Goal: Answer question/provide support: Answer question/provide support

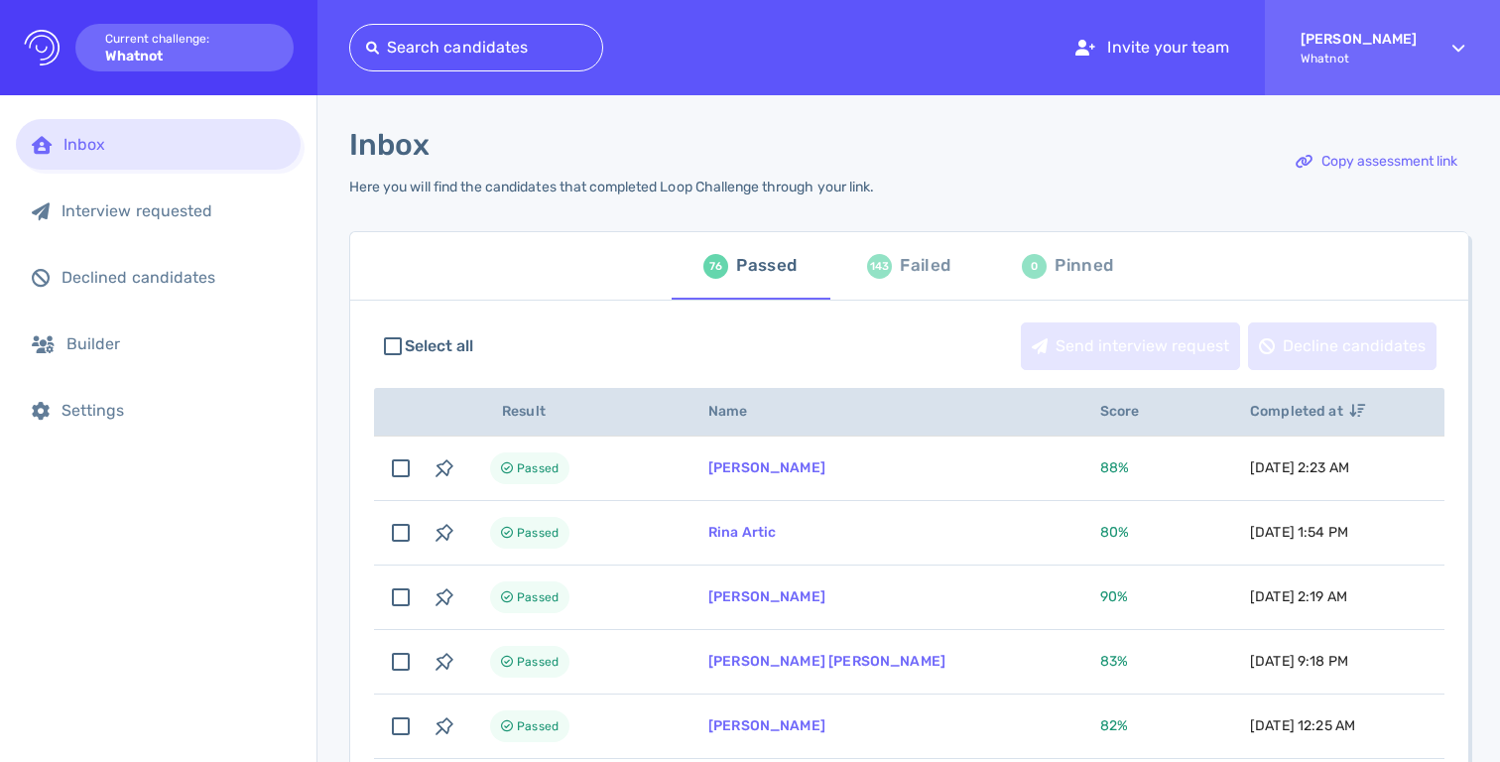
click at [487, 38] on div at bounding box center [476, 48] width 220 height 28
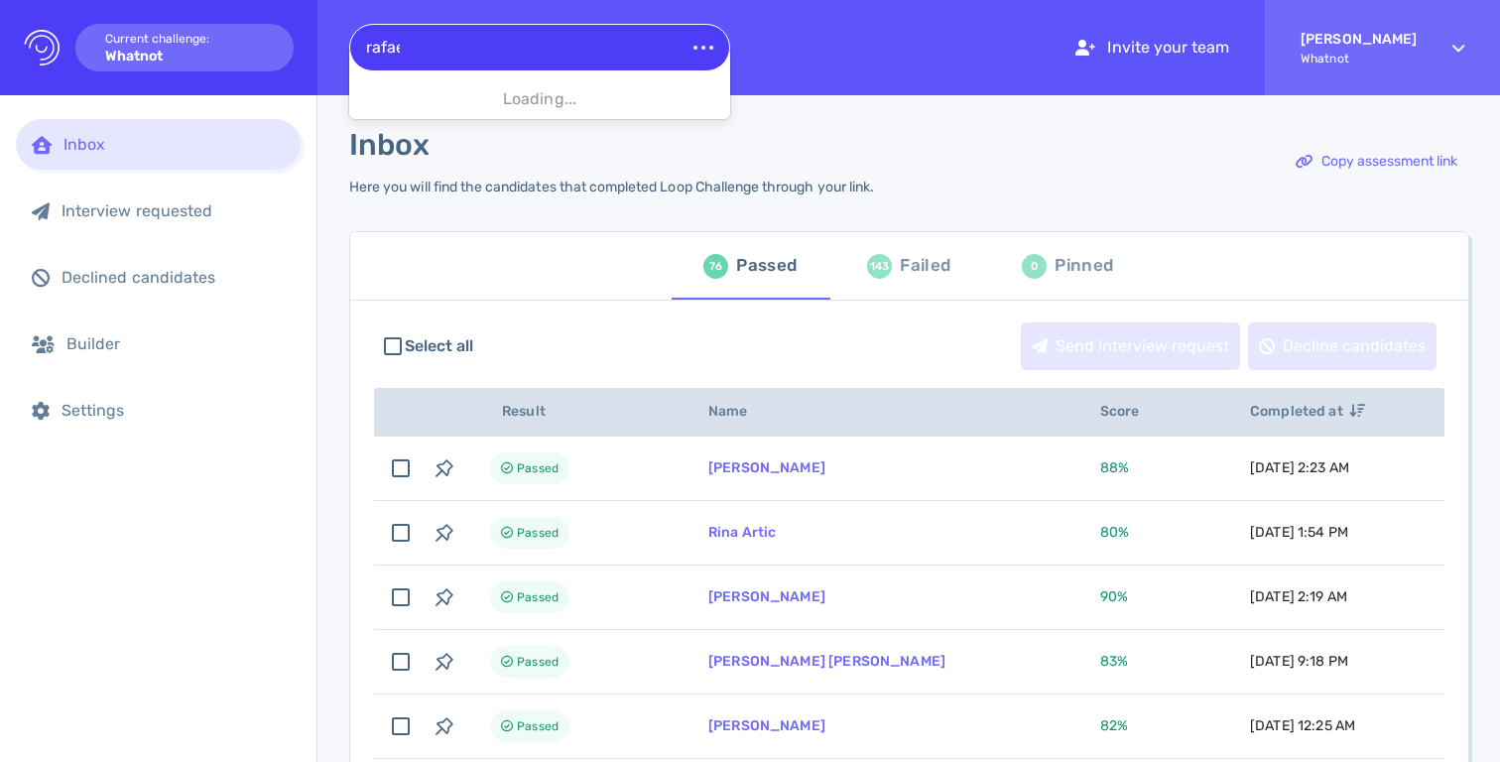
type input "[PERSON_NAME]"
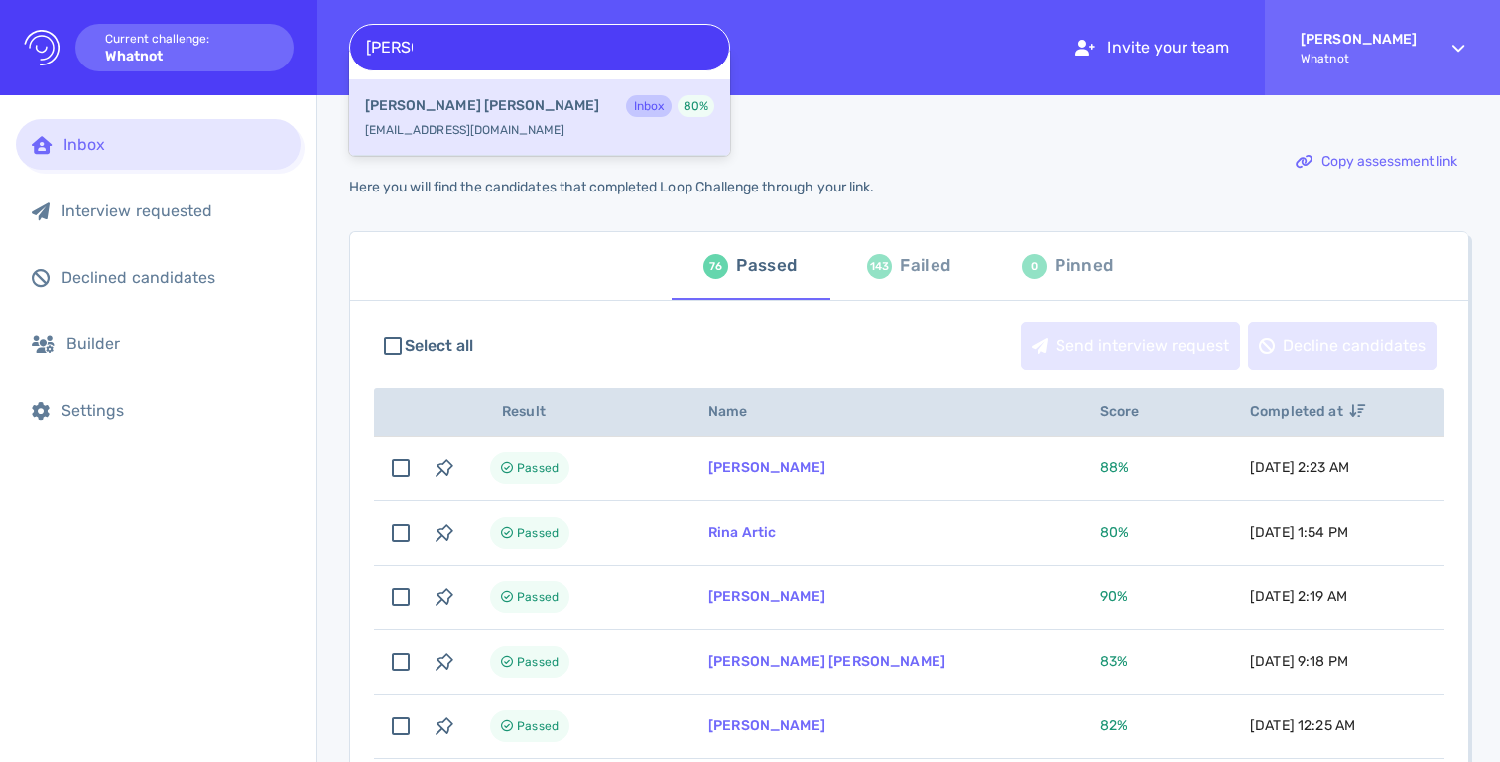
click at [487, 85] on div "[PERSON_NAME] Inbox 80 % [EMAIL_ADDRESS][DOMAIN_NAME]" at bounding box center [539, 117] width 381 height 76
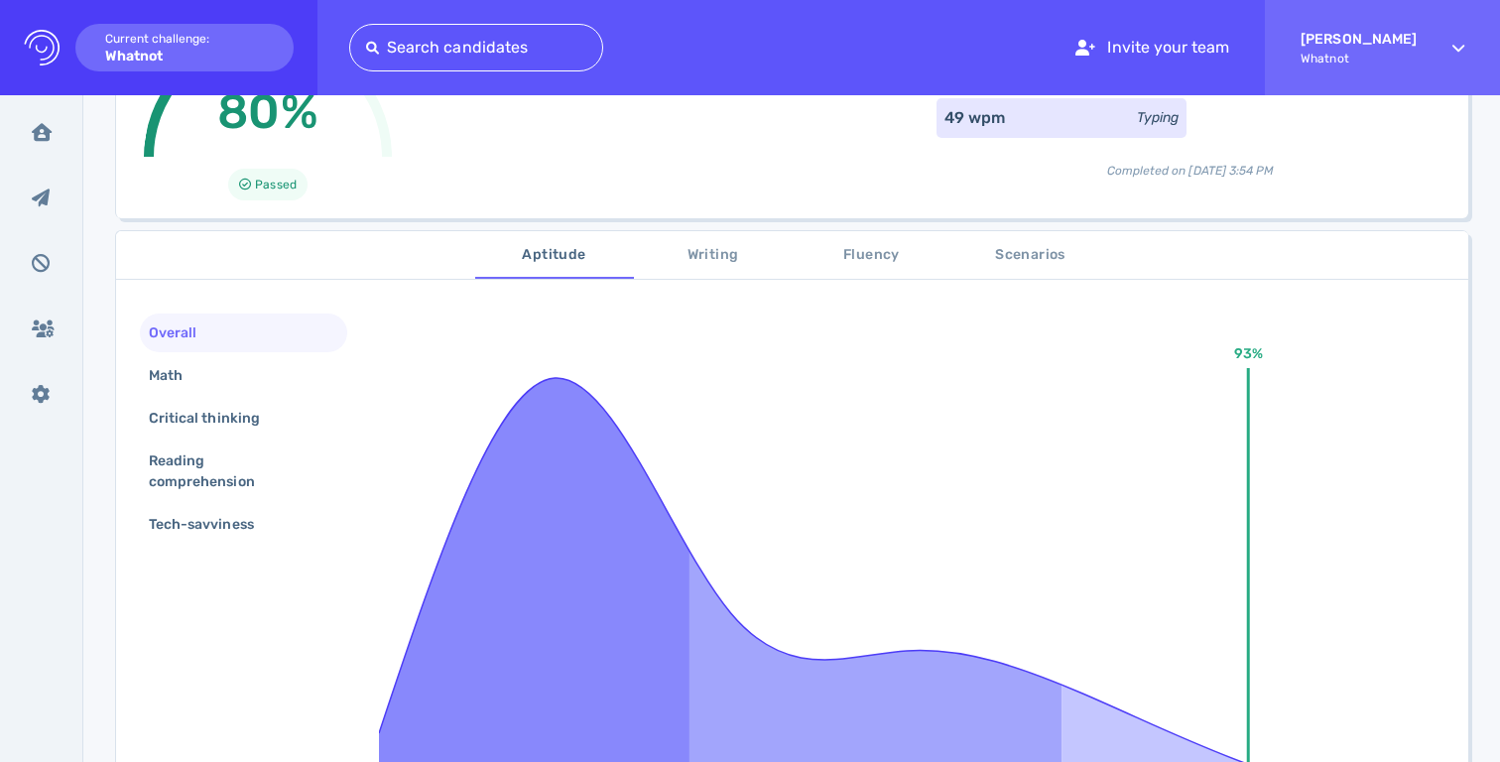
scroll to position [224, 0]
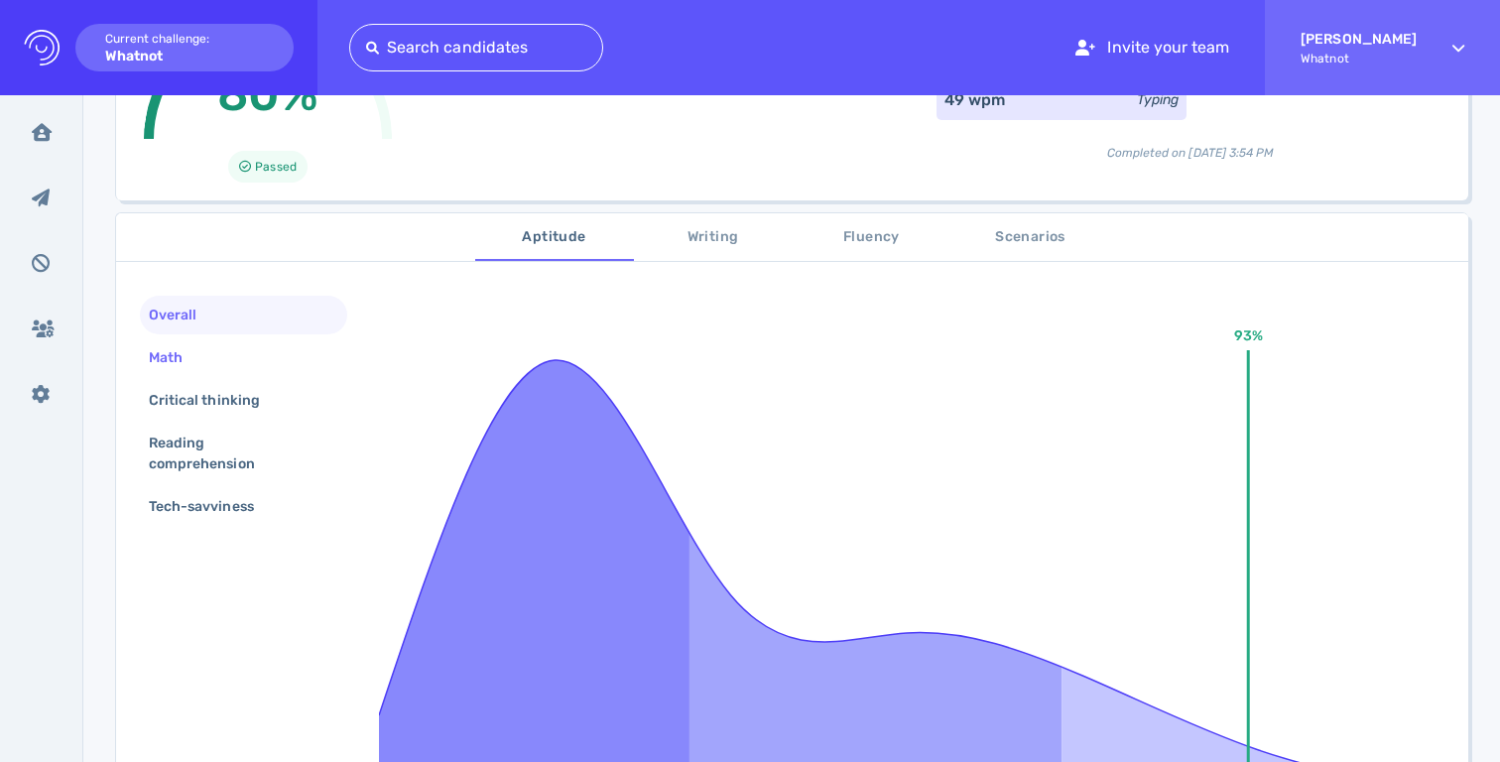
click at [209, 353] on div "Math" at bounding box center [243, 357] width 207 height 39
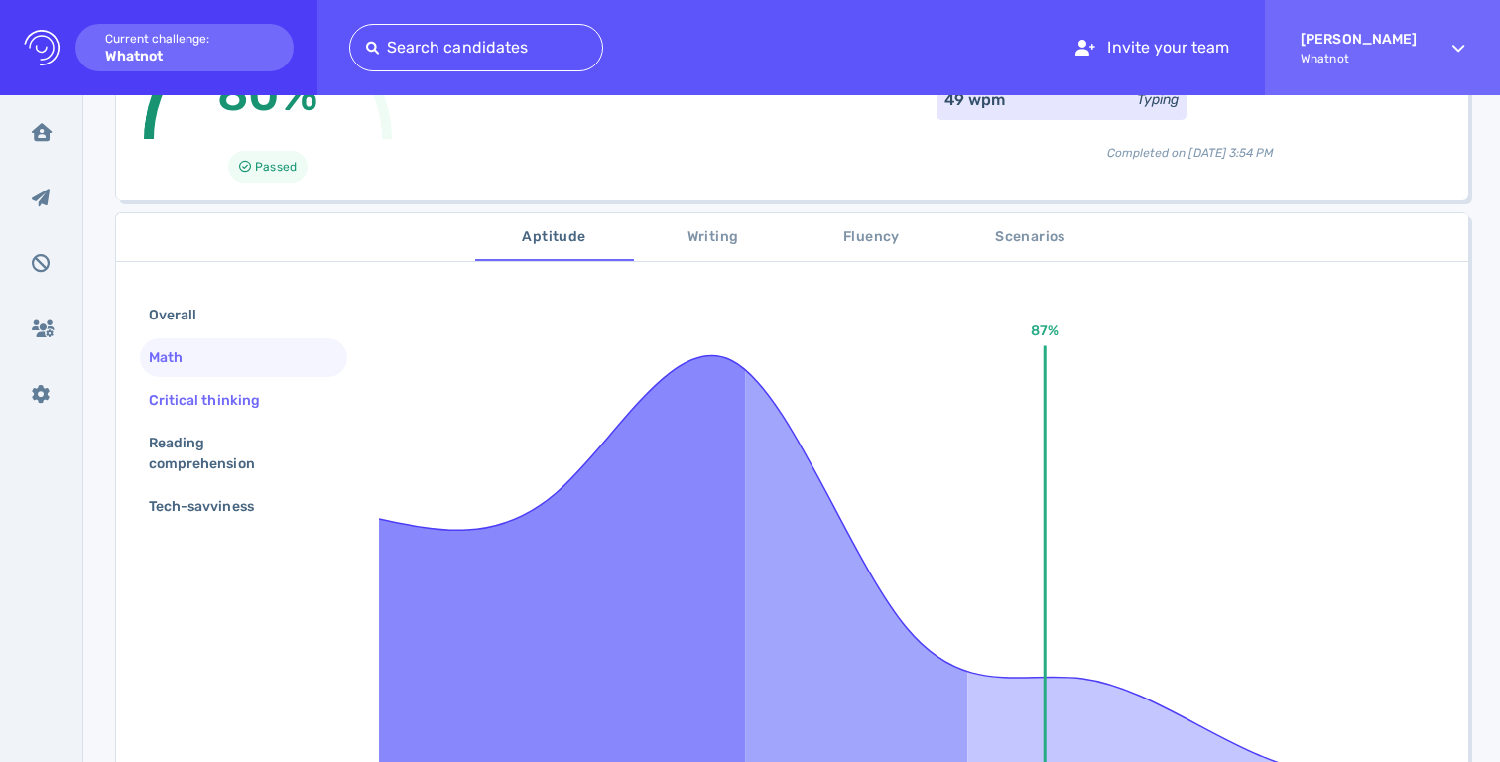
click at [273, 403] on div "Critical thinking" at bounding box center [214, 400] width 139 height 29
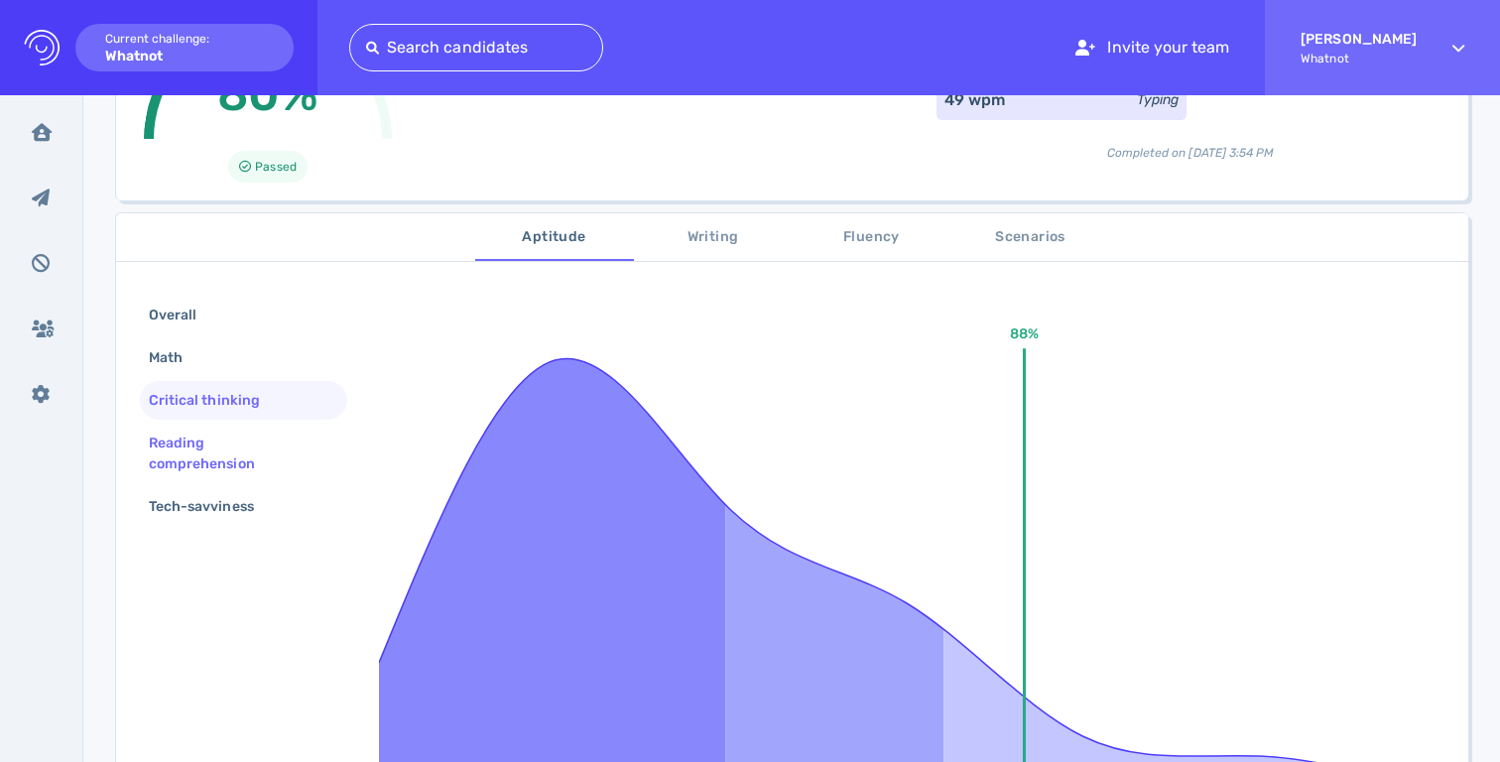
click at [215, 439] on div "Reading comprehension" at bounding box center [236, 454] width 182 height 50
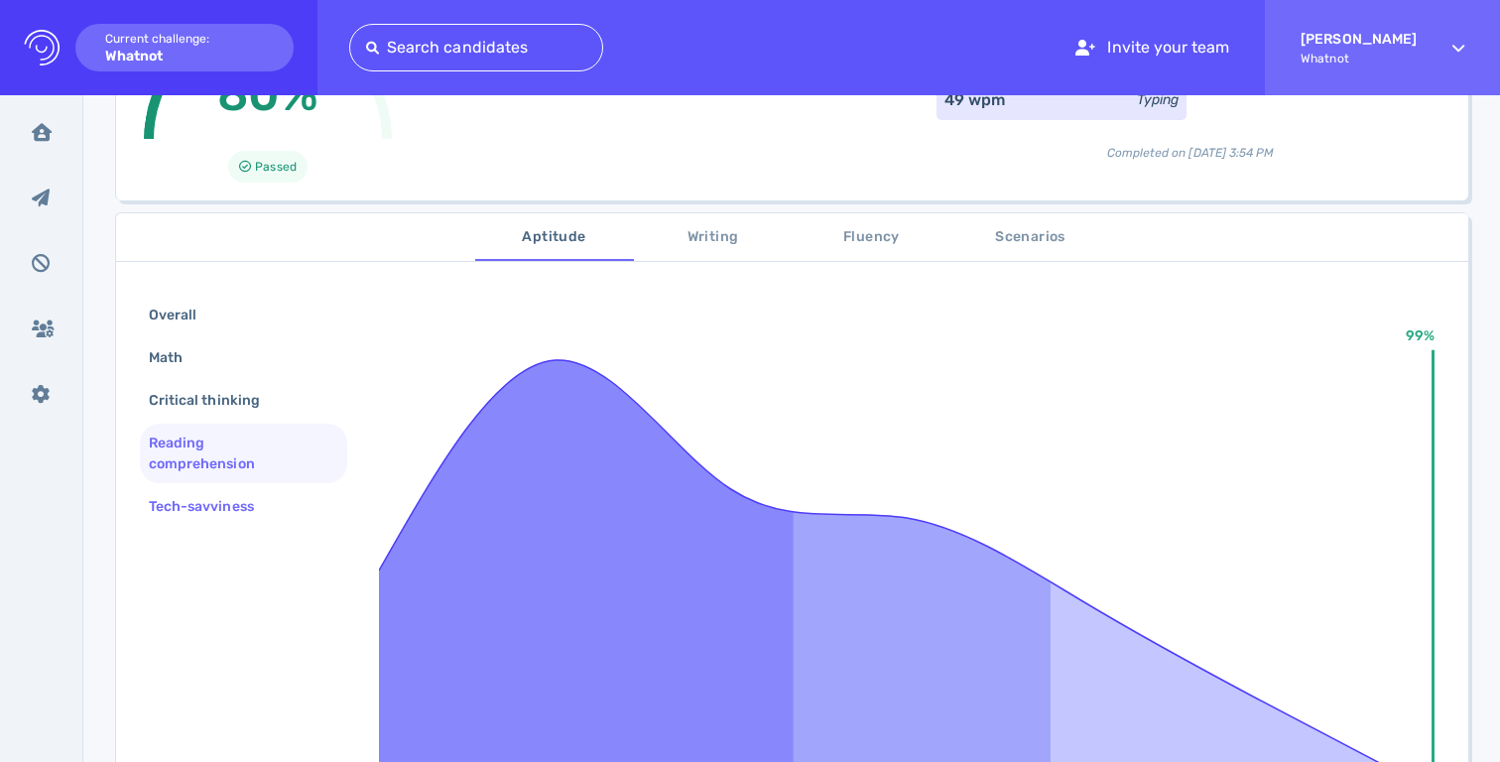
click at [219, 513] on div "Tech-savviness" at bounding box center [211, 506] width 133 height 29
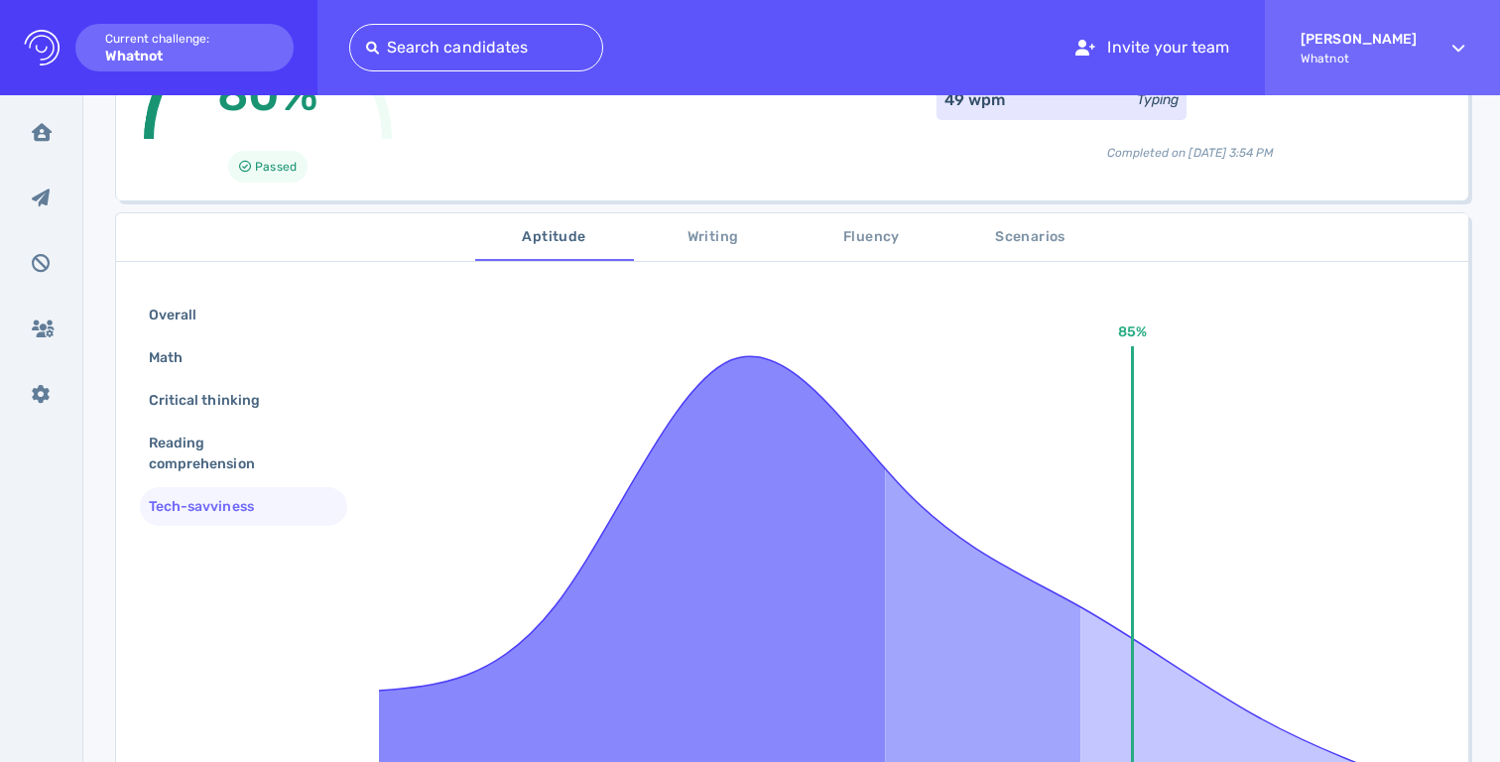
click at [726, 236] on span "Writing" at bounding box center [713, 237] width 135 height 25
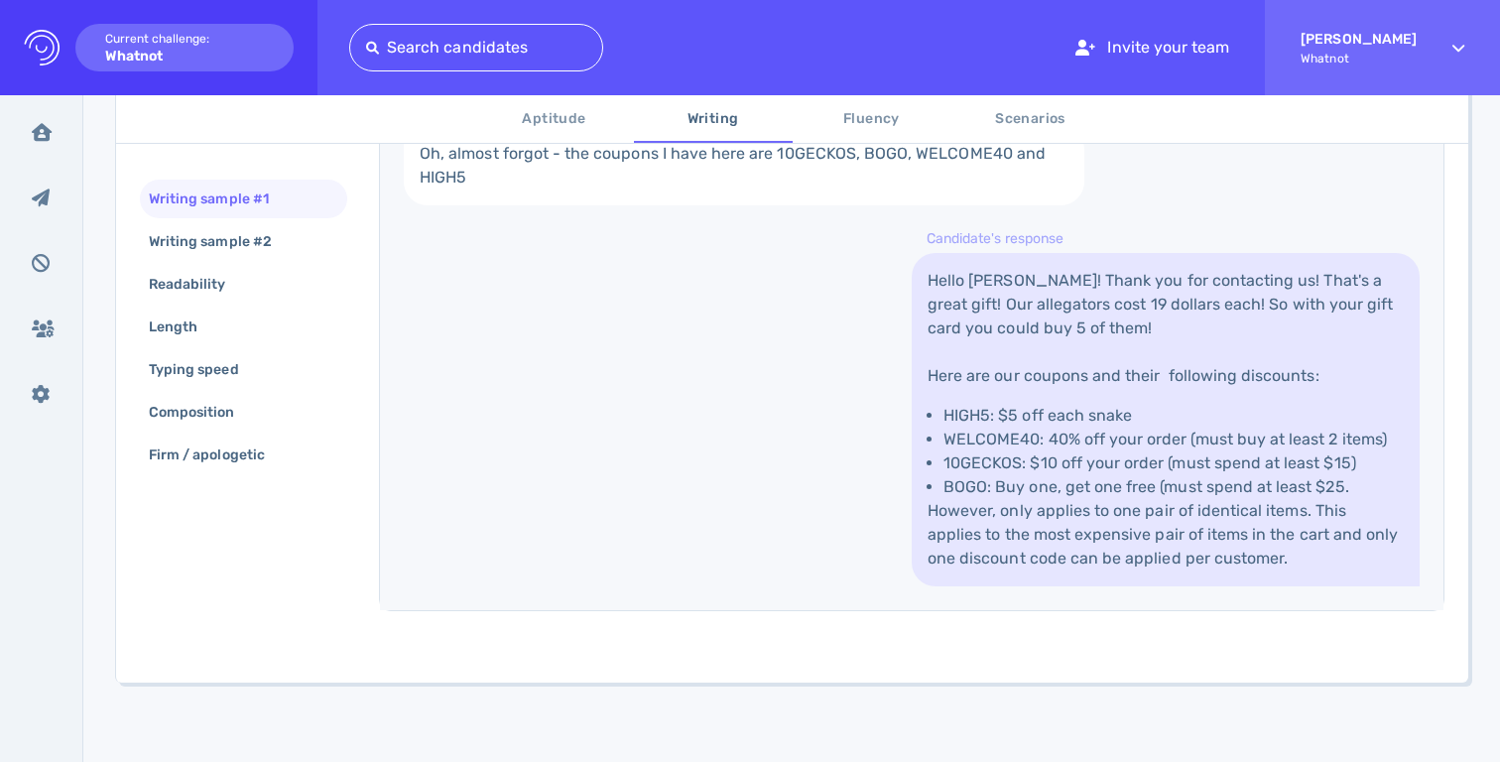
scroll to position [800, 0]
click at [256, 230] on div "Writing sample #2" at bounding box center [220, 241] width 151 height 29
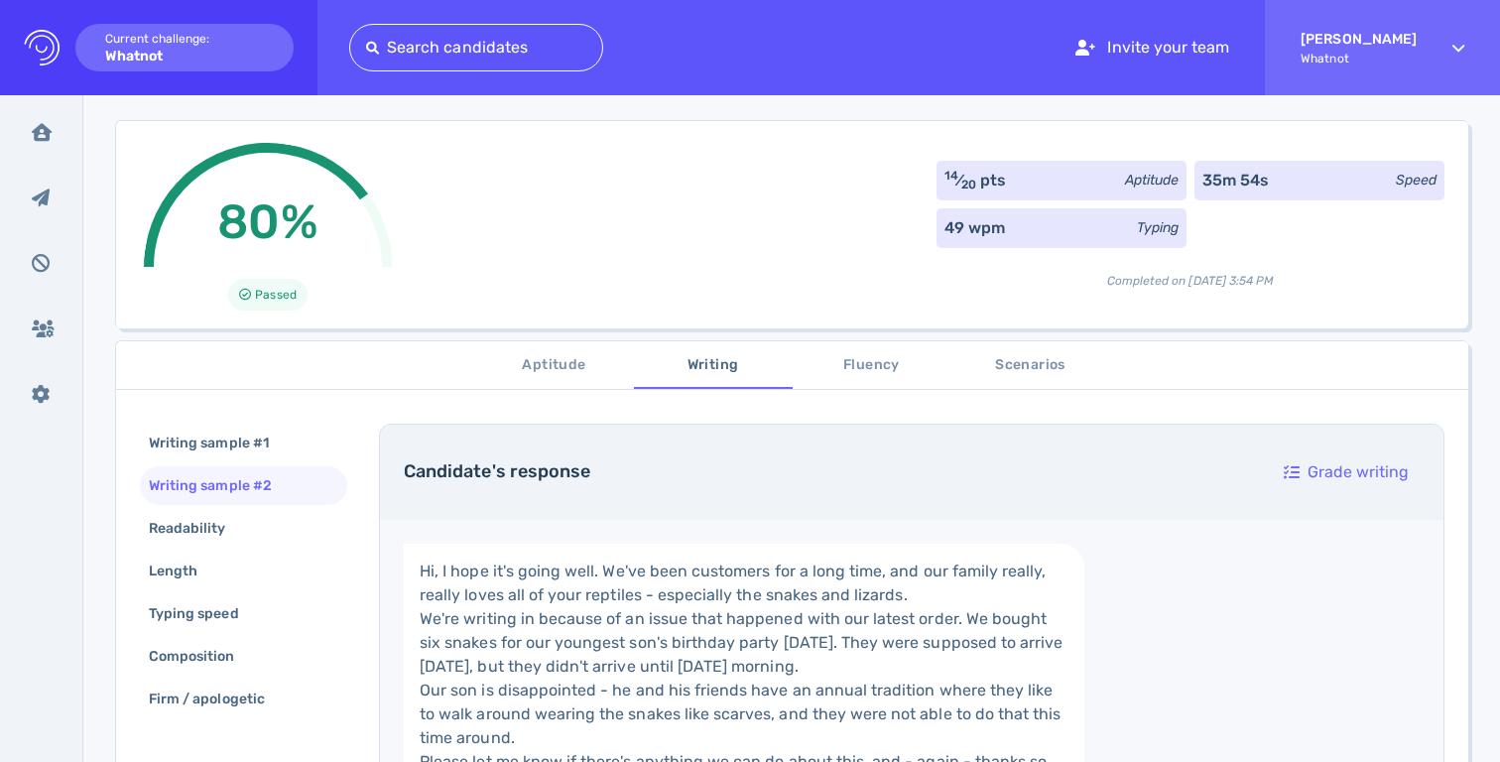
scroll to position [0, 0]
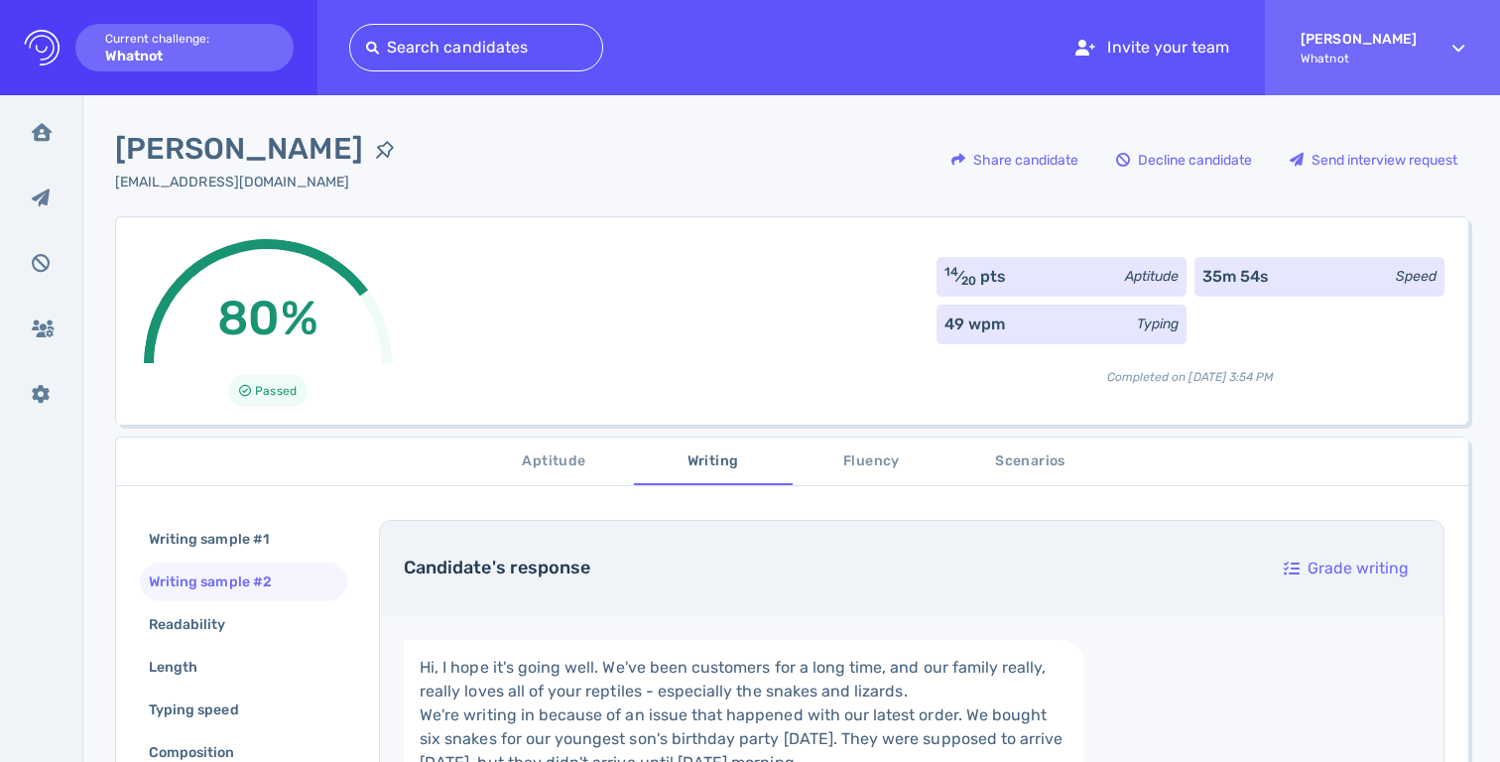
click at [833, 457] on span "Fluency" at bounding box center [872, 461] width 135 height 25
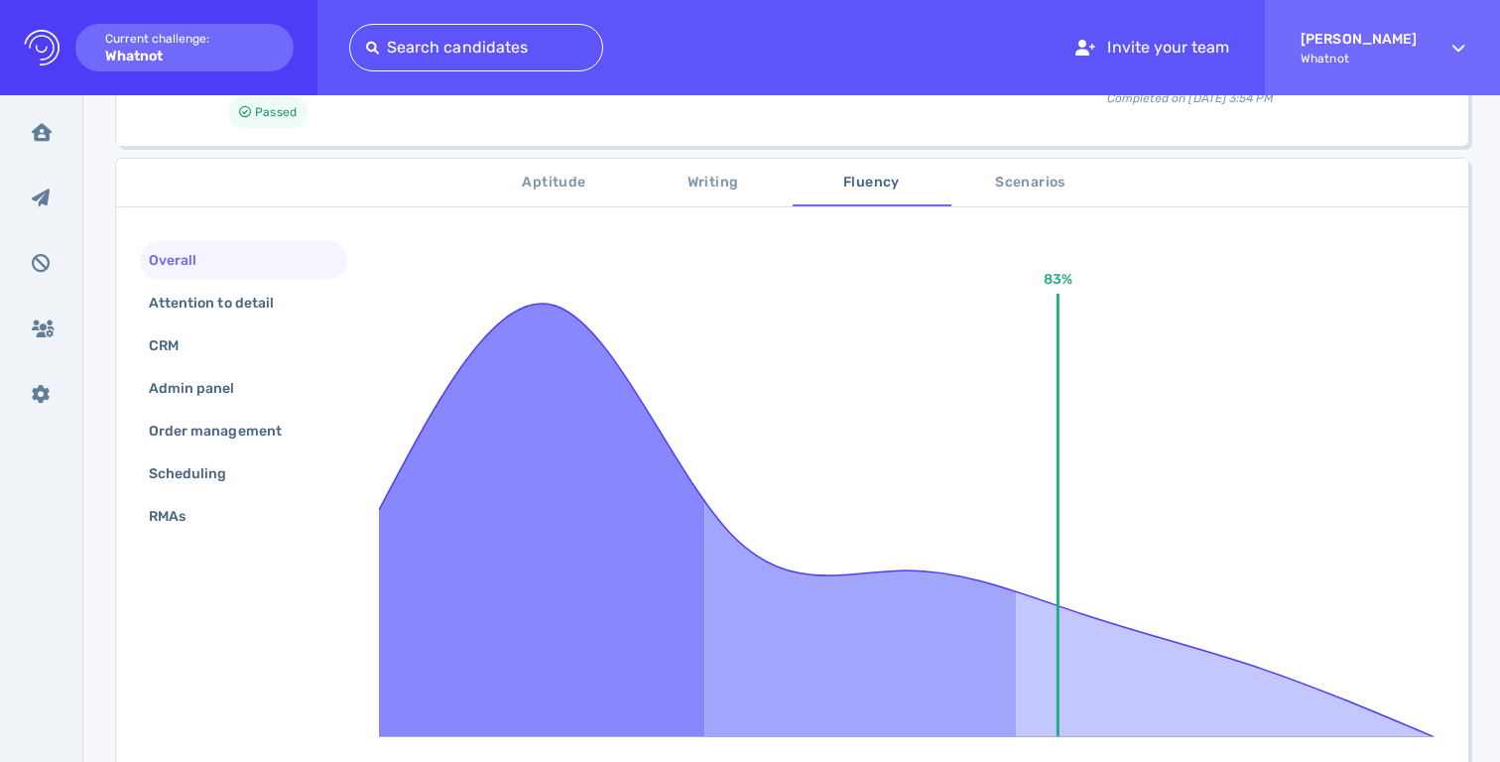
scroll to position [313, 0]
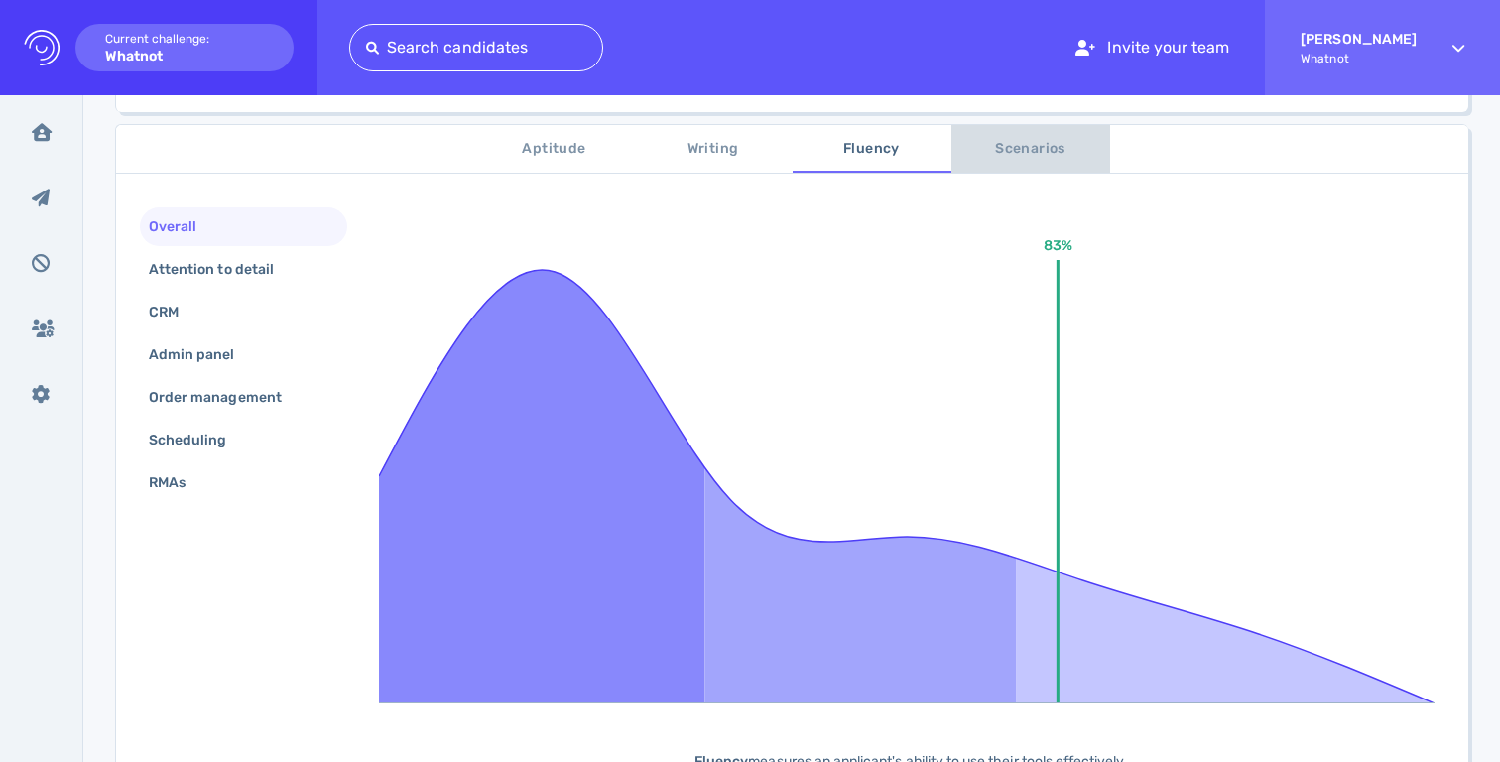
click at [1001, 143] on span "Scenarios" at bounding box center [1030, 149] width 135 height 25
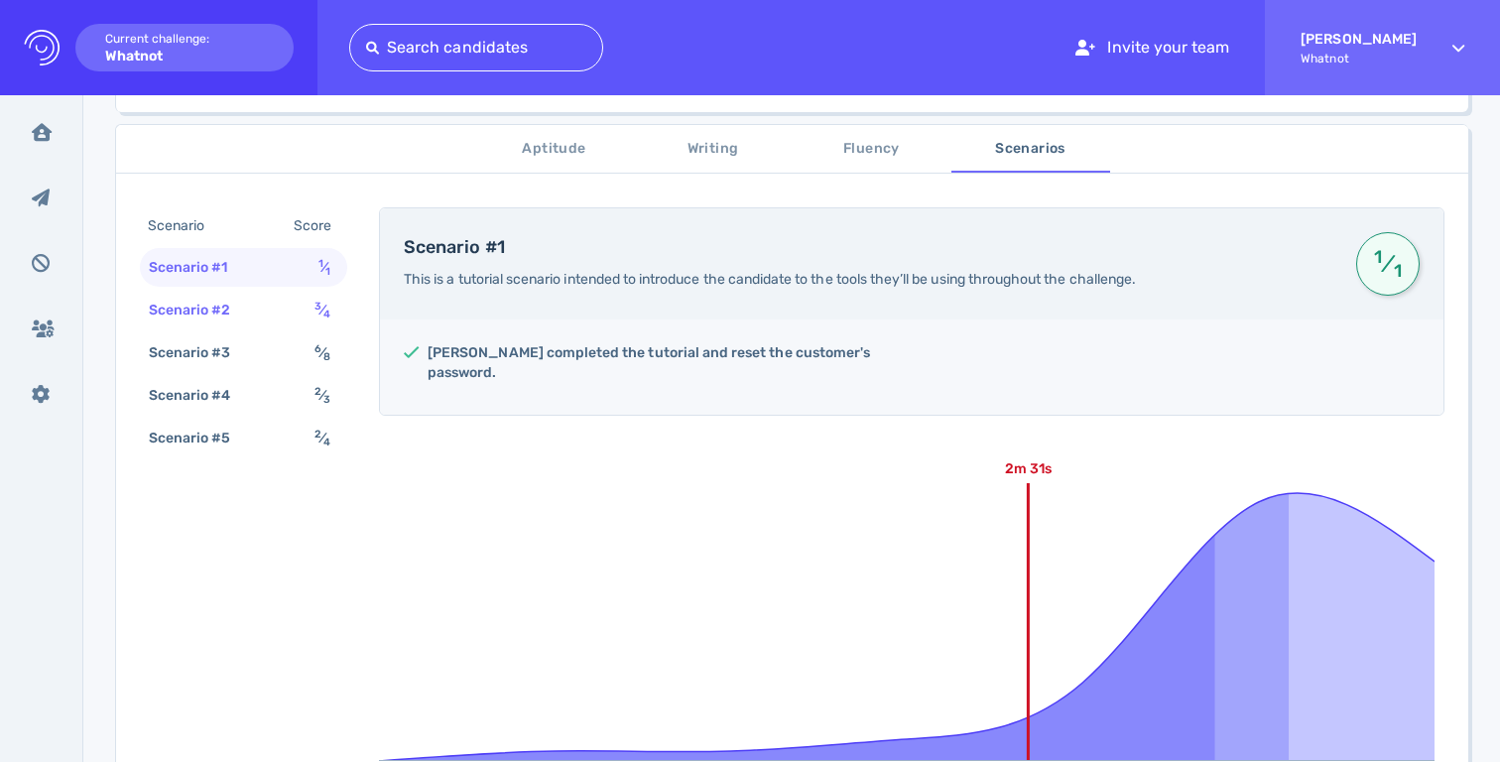
click at [231, 311] on div "Scenario #2" at bounding box center [200, 310] width 110 height 29
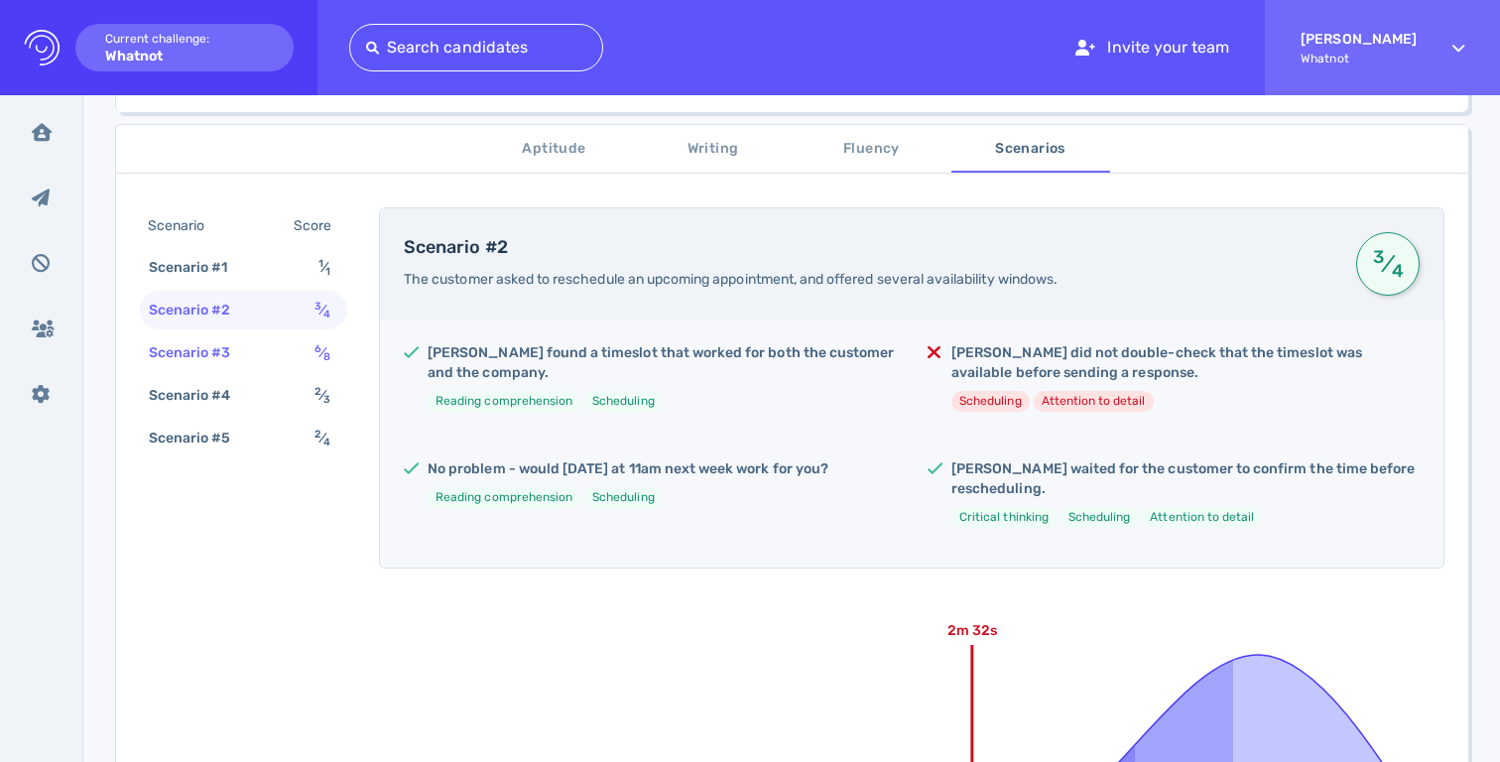
click at [234, 338] on div "Scenario #3" at bounding box center [200, 352] width 110 height 29
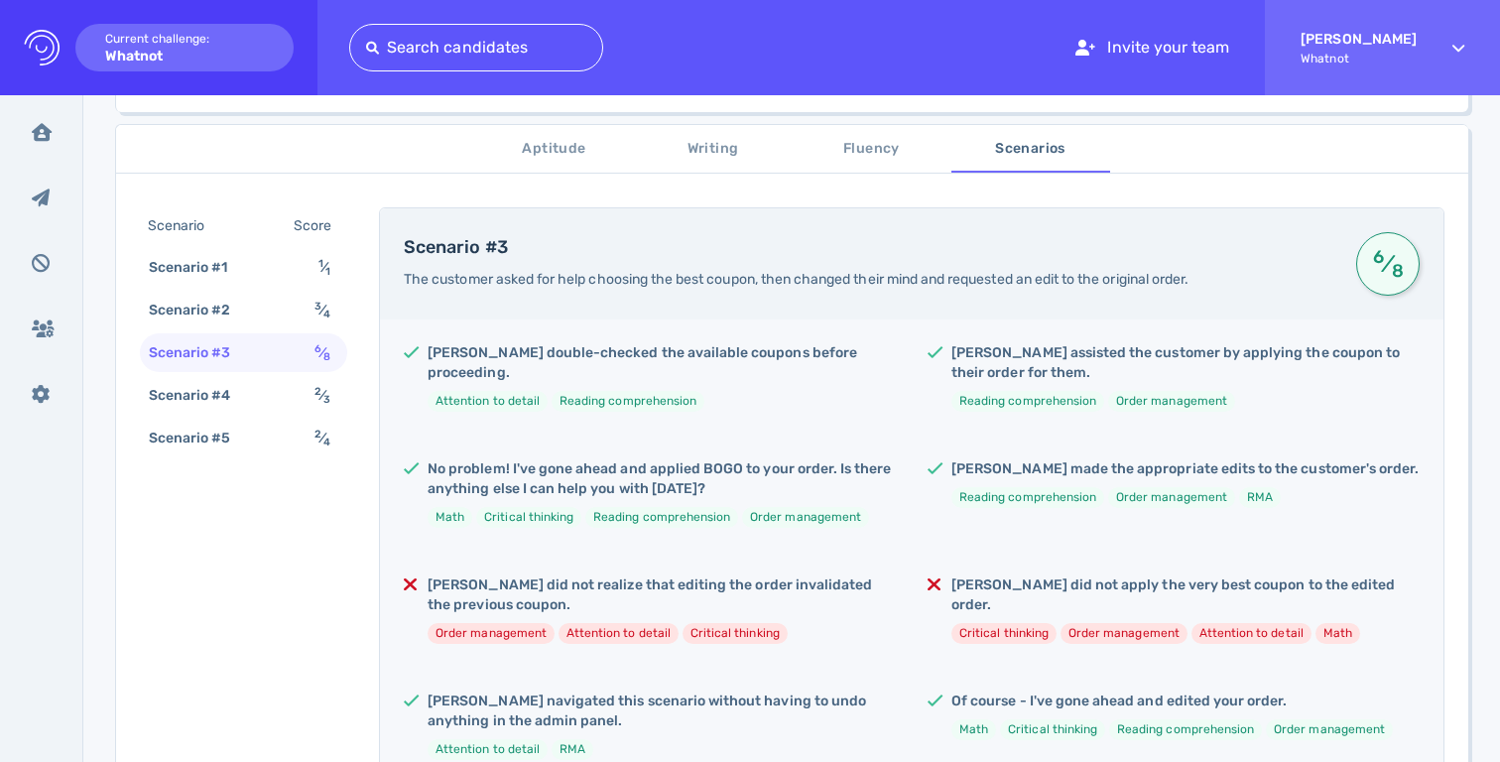
scroll to position [0, 0]
